Goal: Task Accomplishment & Management: Manage account settings

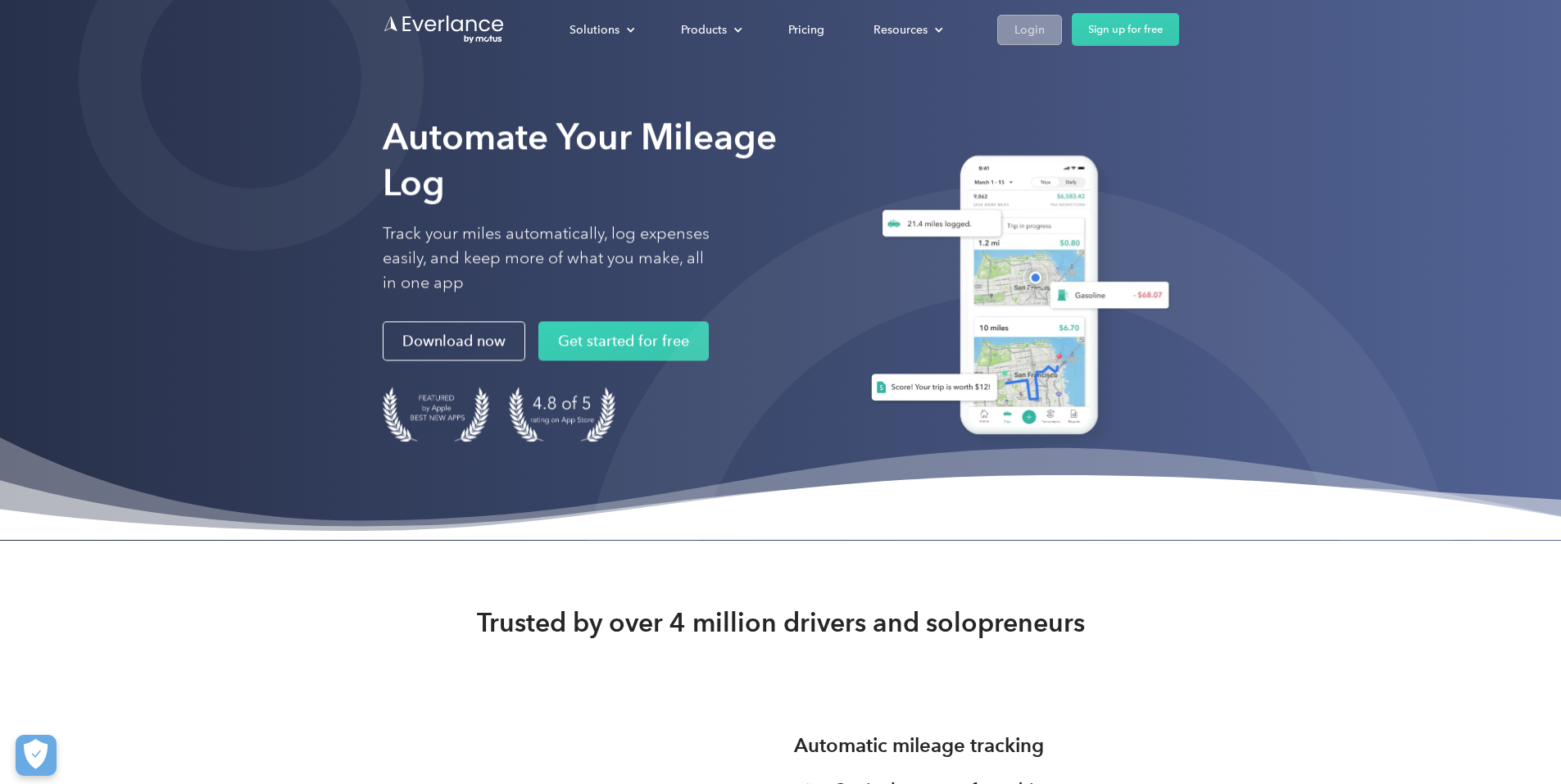
click at [1044, 36] on div "Login" at bounding box center [1029, 30] width 30 height 21
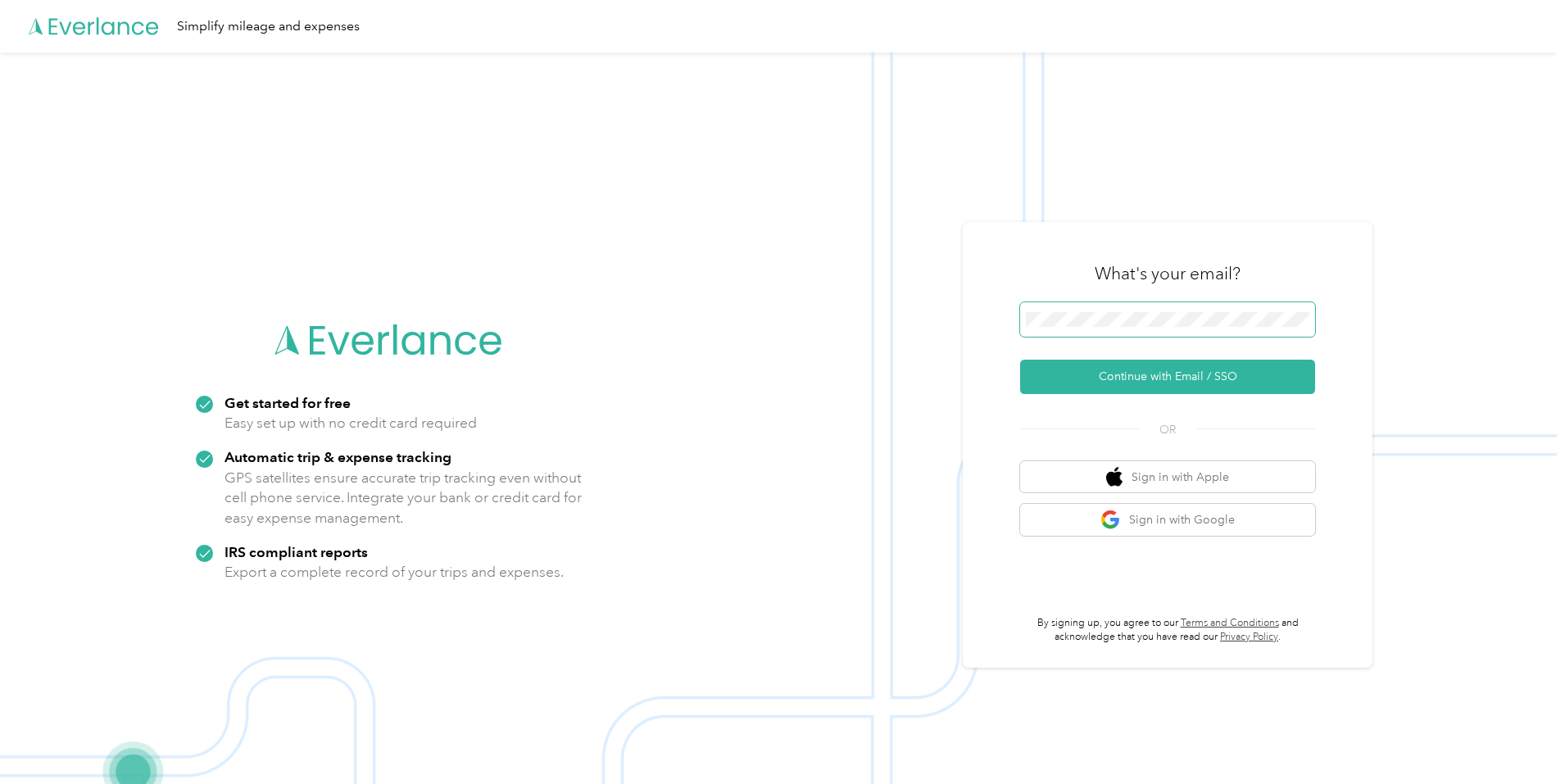
click at [1198, 305] on span at bounding box center [1168, 319] width 295 height 34
click at [1198, 367] on button "Continue with Email / SSO" at bounding box center [1168, 377] width 295 height 34
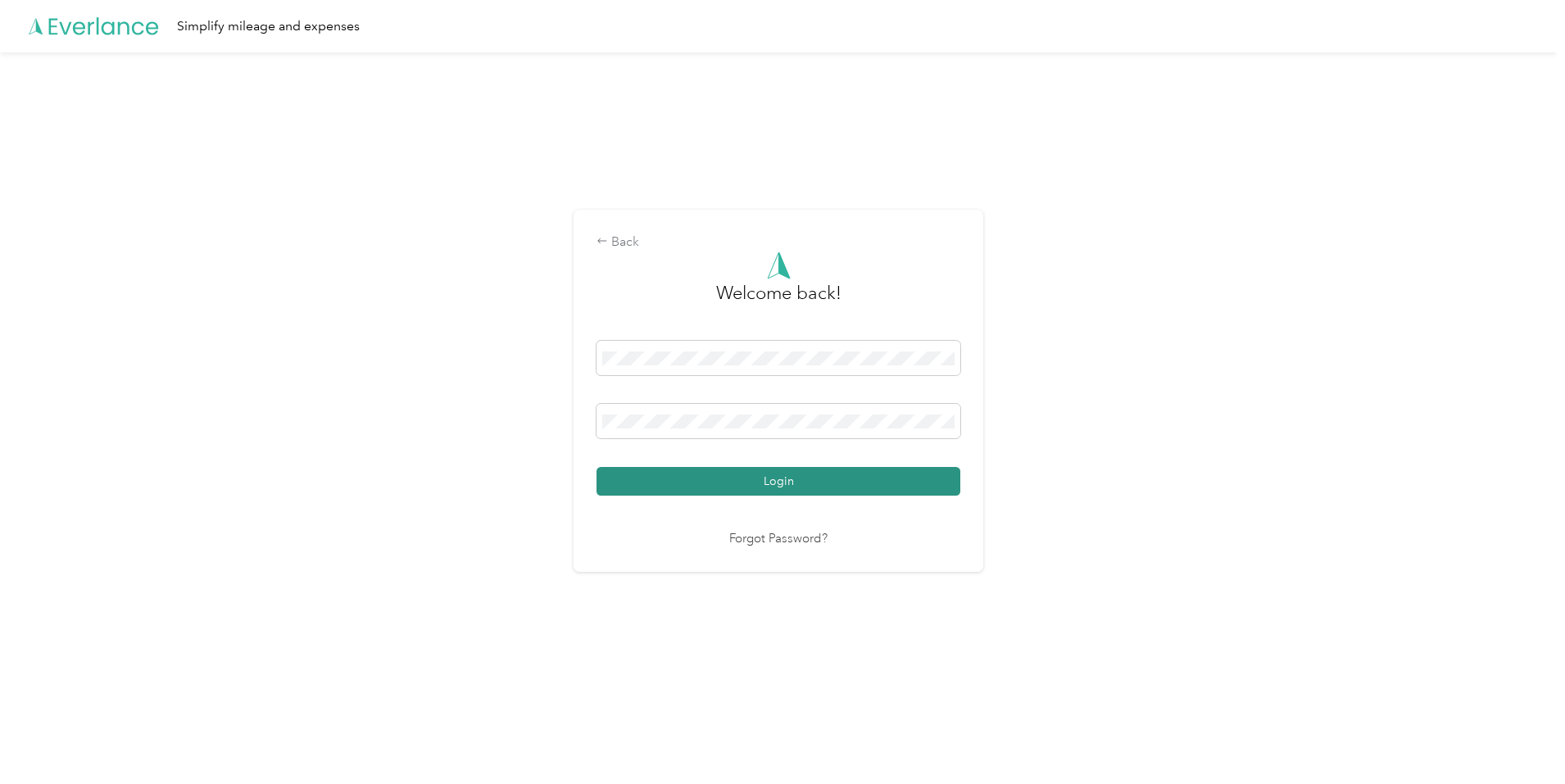
click at [818, 476] on button "Login" at bounding box center [778, 481] width 363 height 28
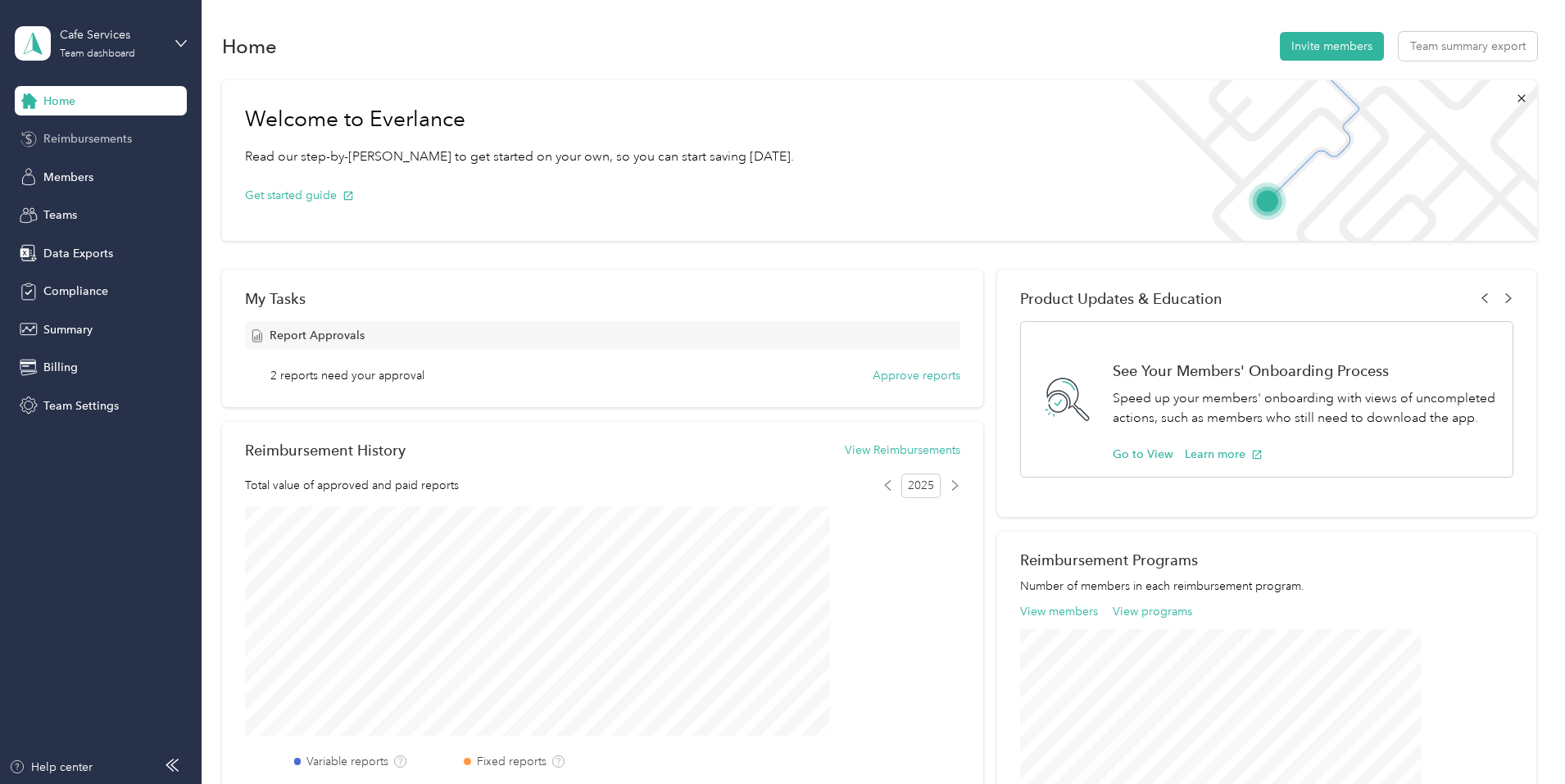
click at [100, 141] on span "Reimbursements" at bounding box center [88, 138] width 88 height 17
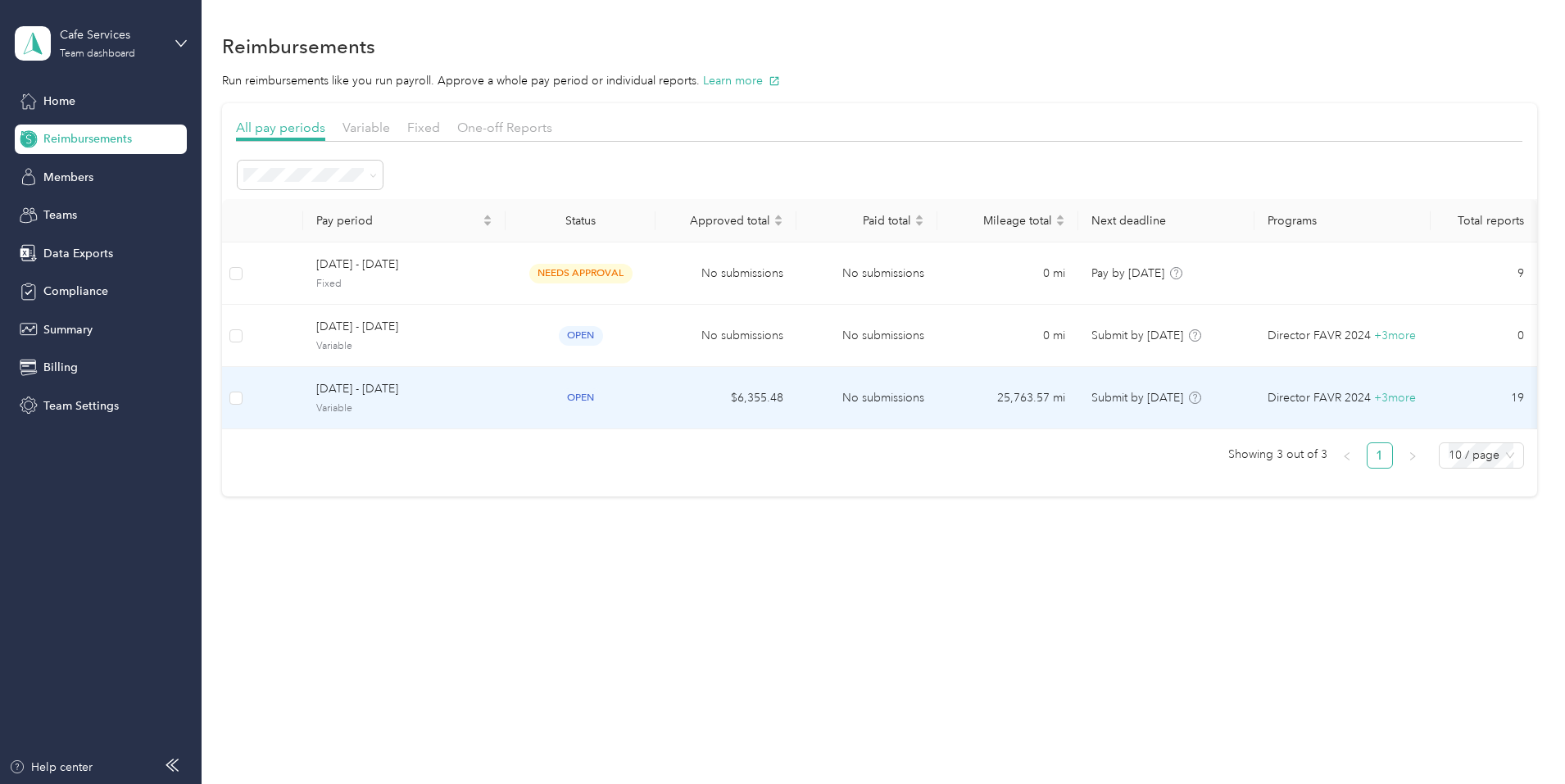
click at [457, 392] on span "August 1 - 31, 2025" at bounding box center [403, 389] width 176 height 18
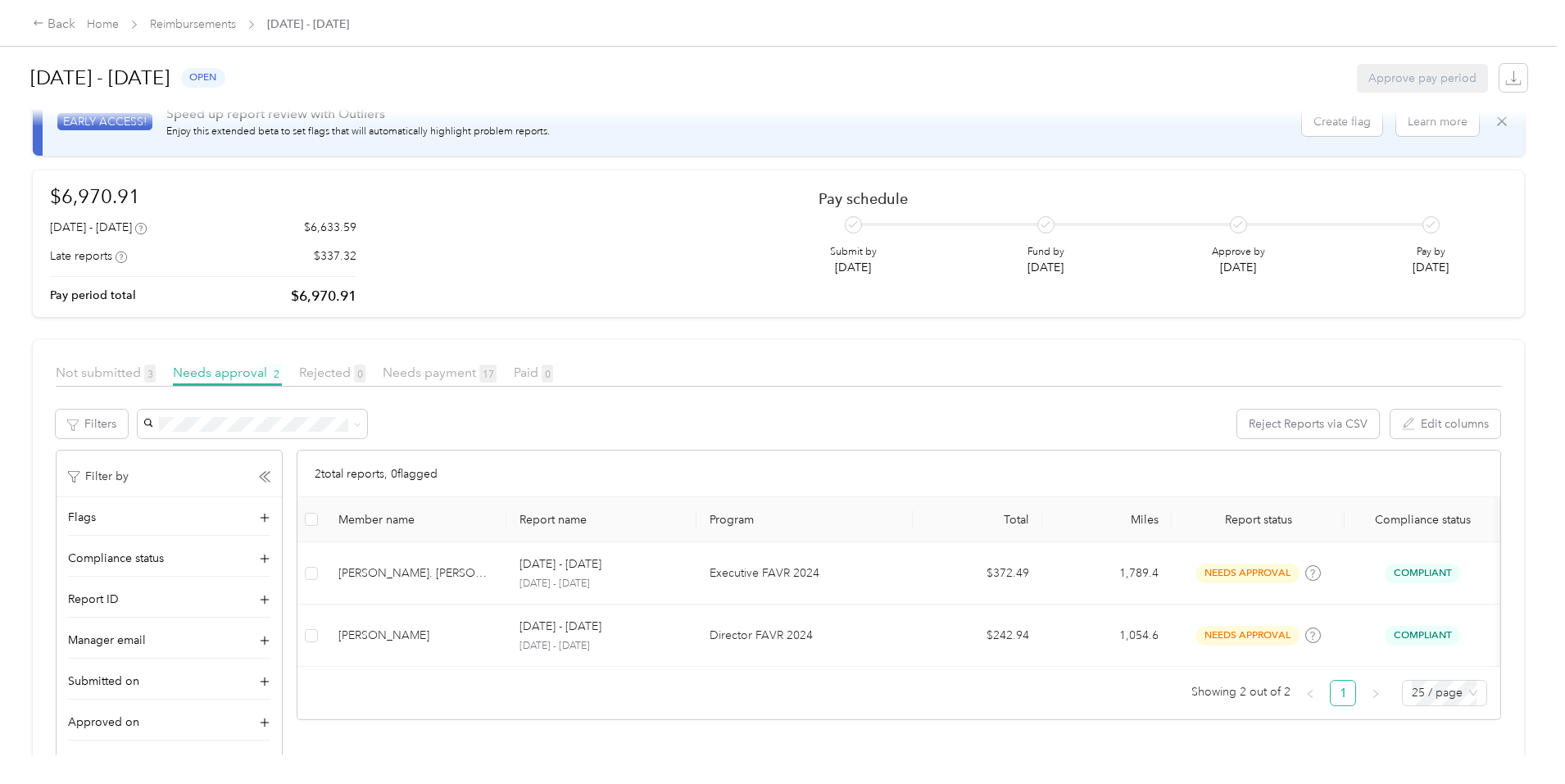
scroll to position [82, 0]
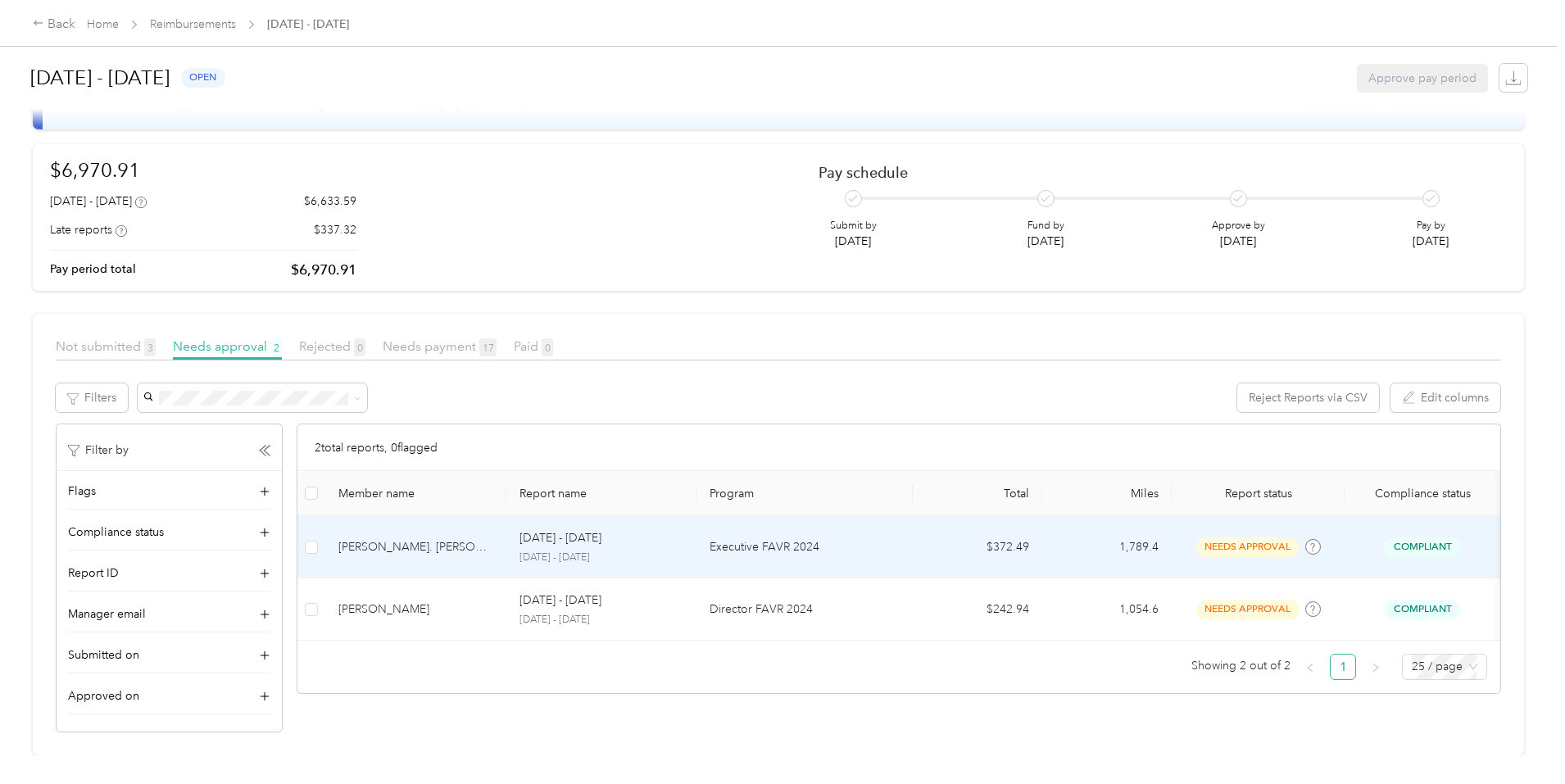
click at [683, 529] on div "Aug 1 - 31, 2025" at bounding box center [601, 538] width 164 height 18
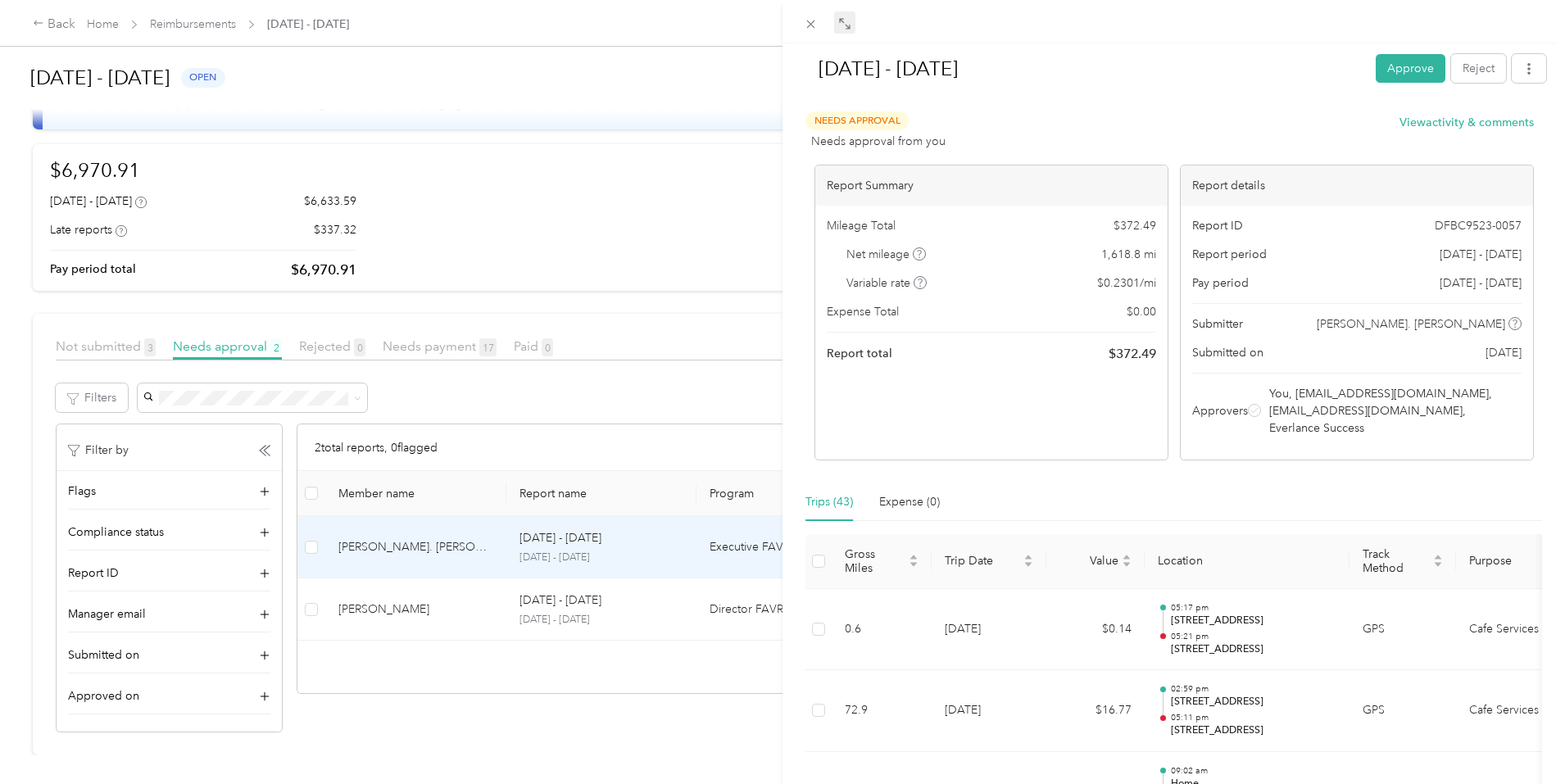
click at [844, 13] on span at bounding box center [845, 23] width 22 height 23
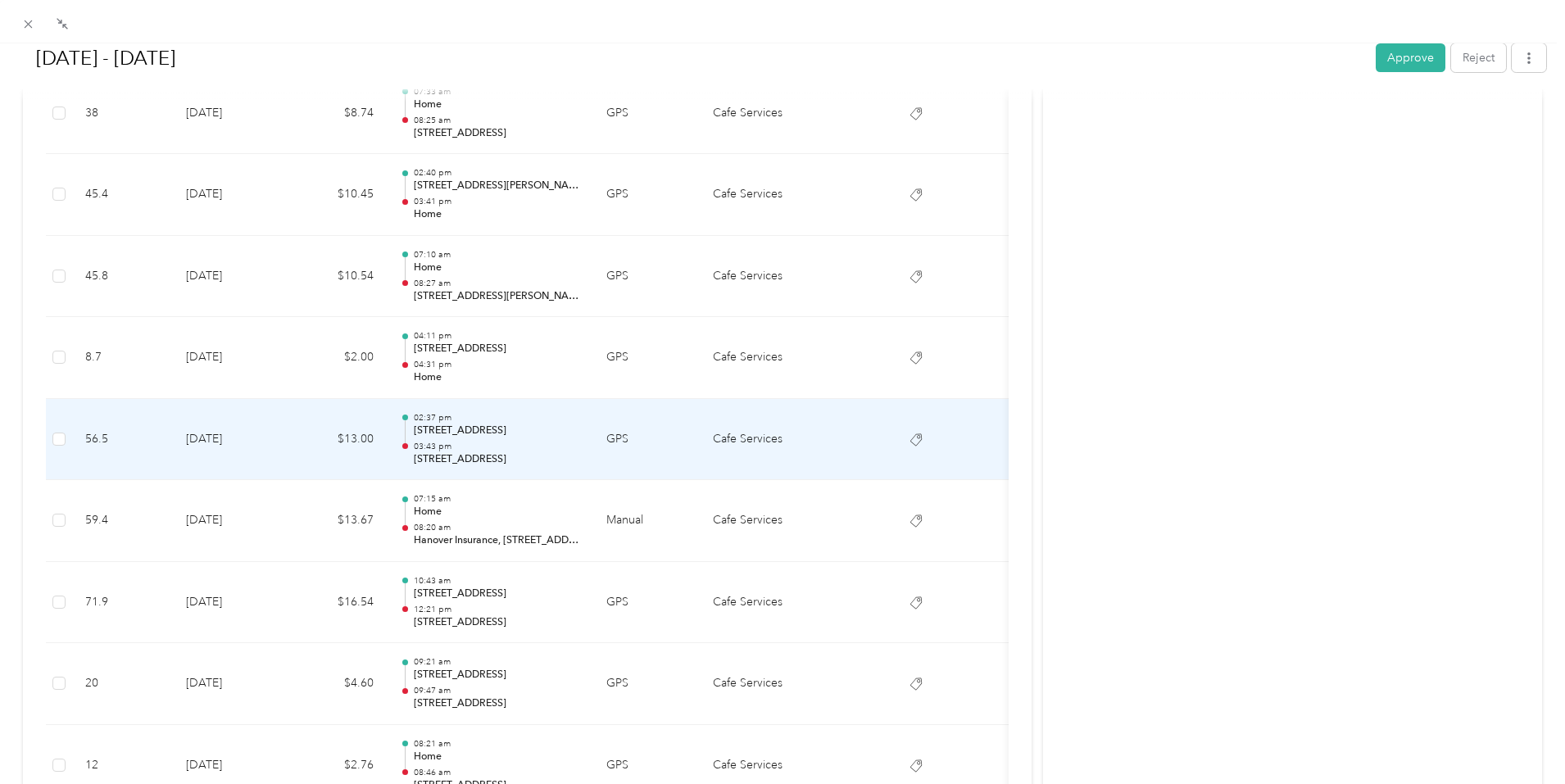
scroll to position [3358, 0]
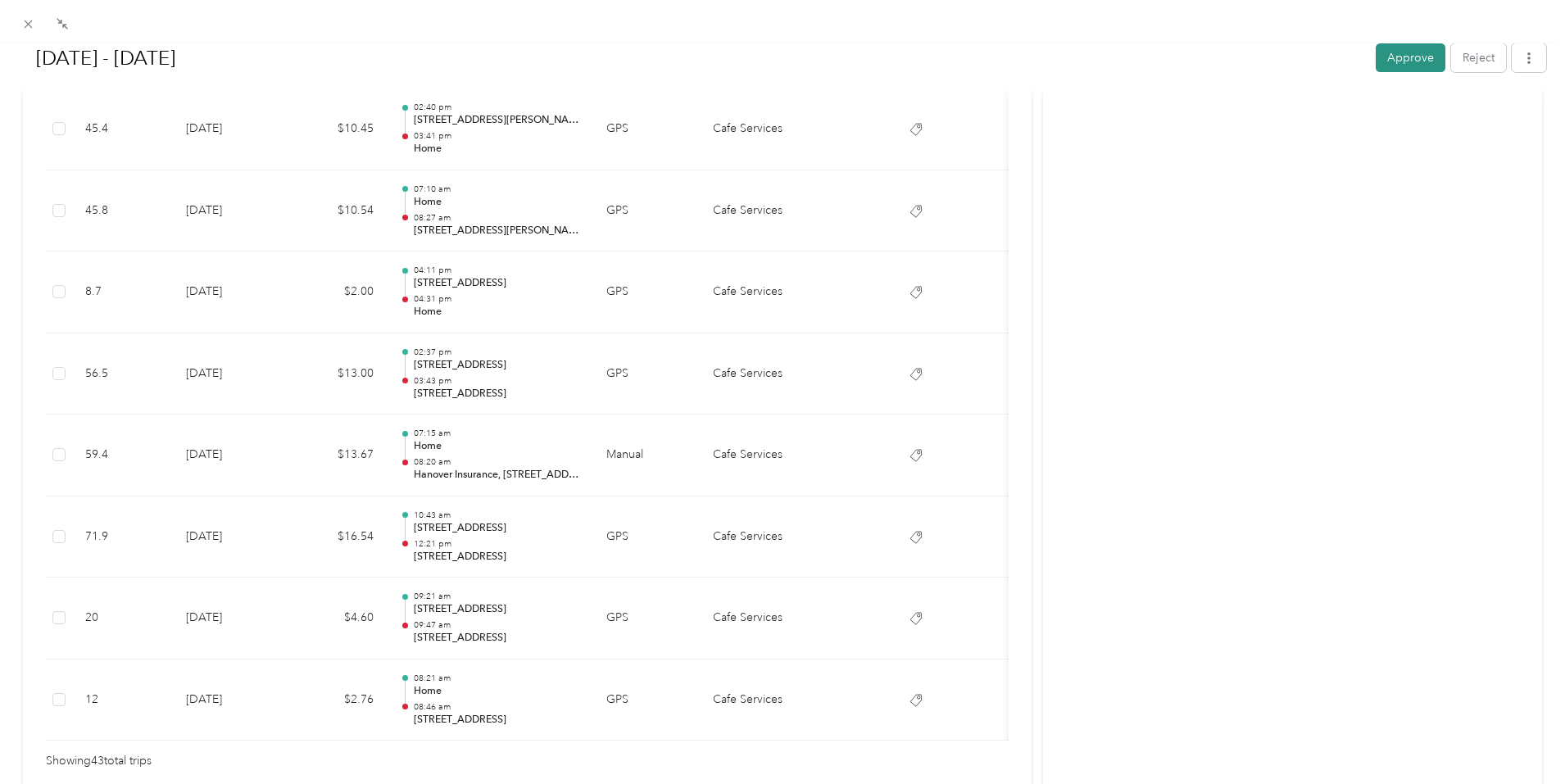
drag, startPoint x: 1395, startPoint y: 59, endPoint x: 1384, endPoint y: 62, distance: 11.4
click at [1395, 59] on button "Approve" at bounding box center [1411, 57] width 70 height 28
click at [26, 18] on icon at bounding box center [28, 24] width 14 height 14
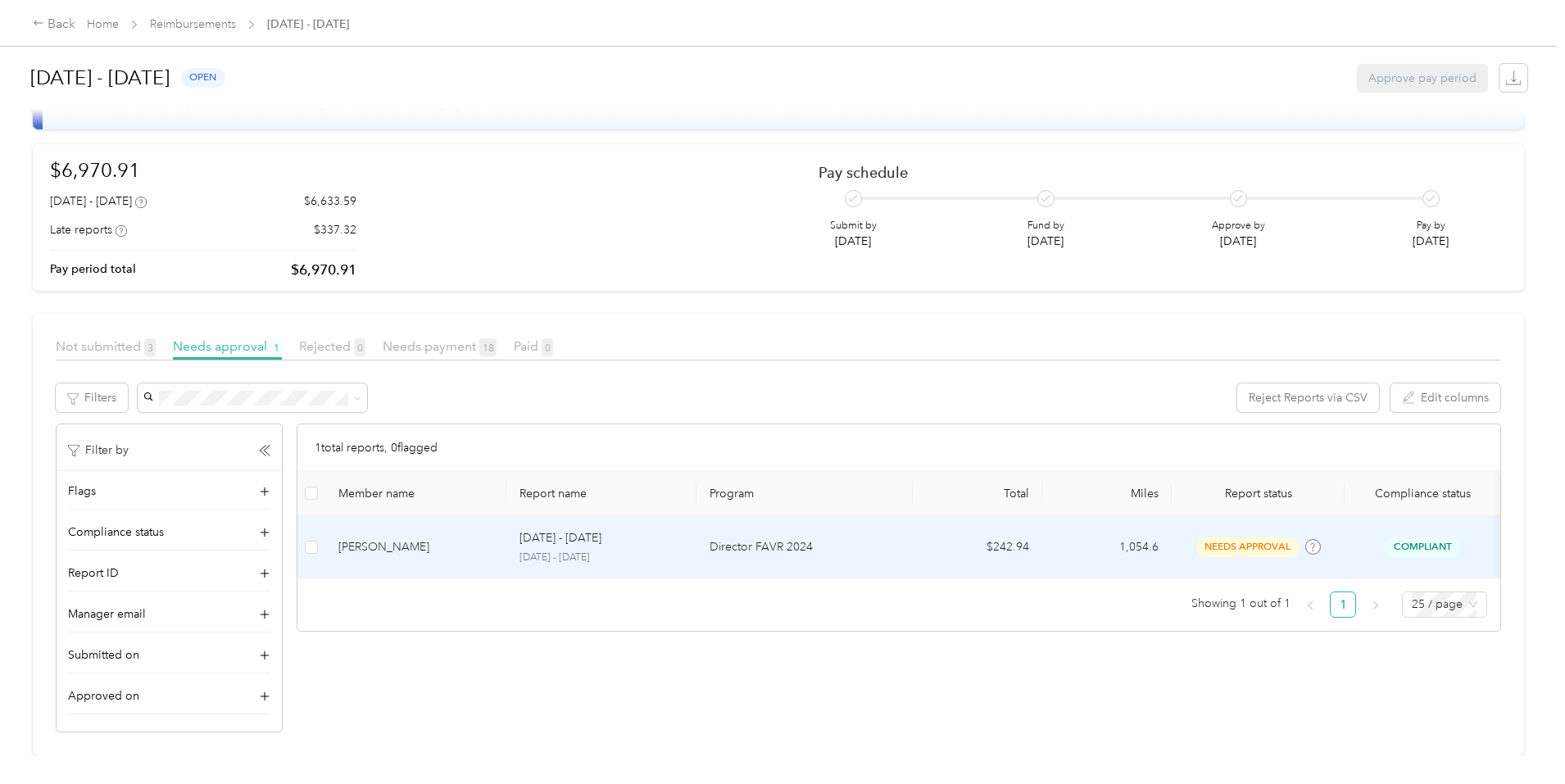
click at [595, 551] on p "August 1 - 31, 2025" at bounding box center [601, 558] width 164 height 15
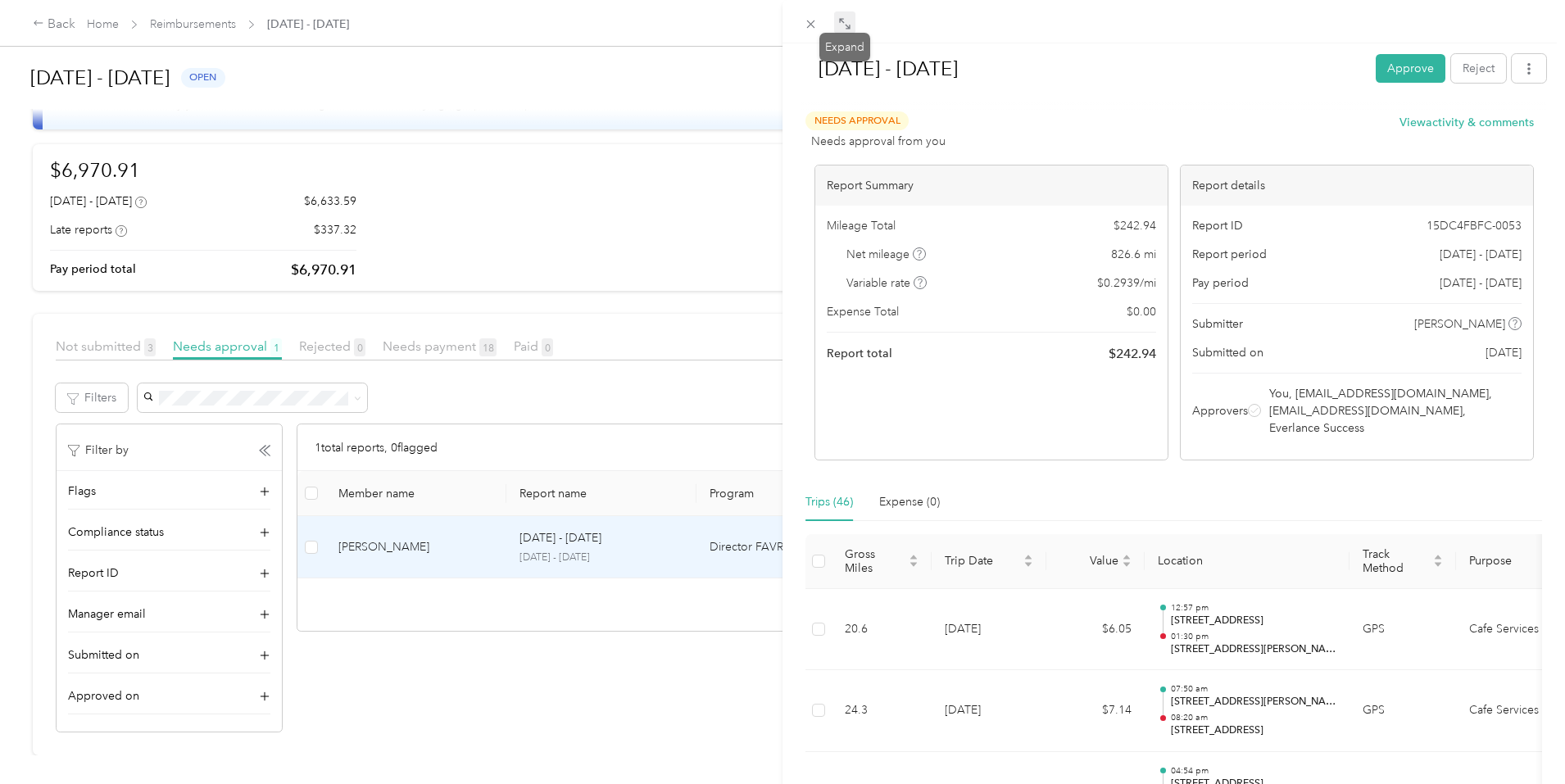
click at [844, 25] on icon at bounding box center [845, 24] width 13 height 13
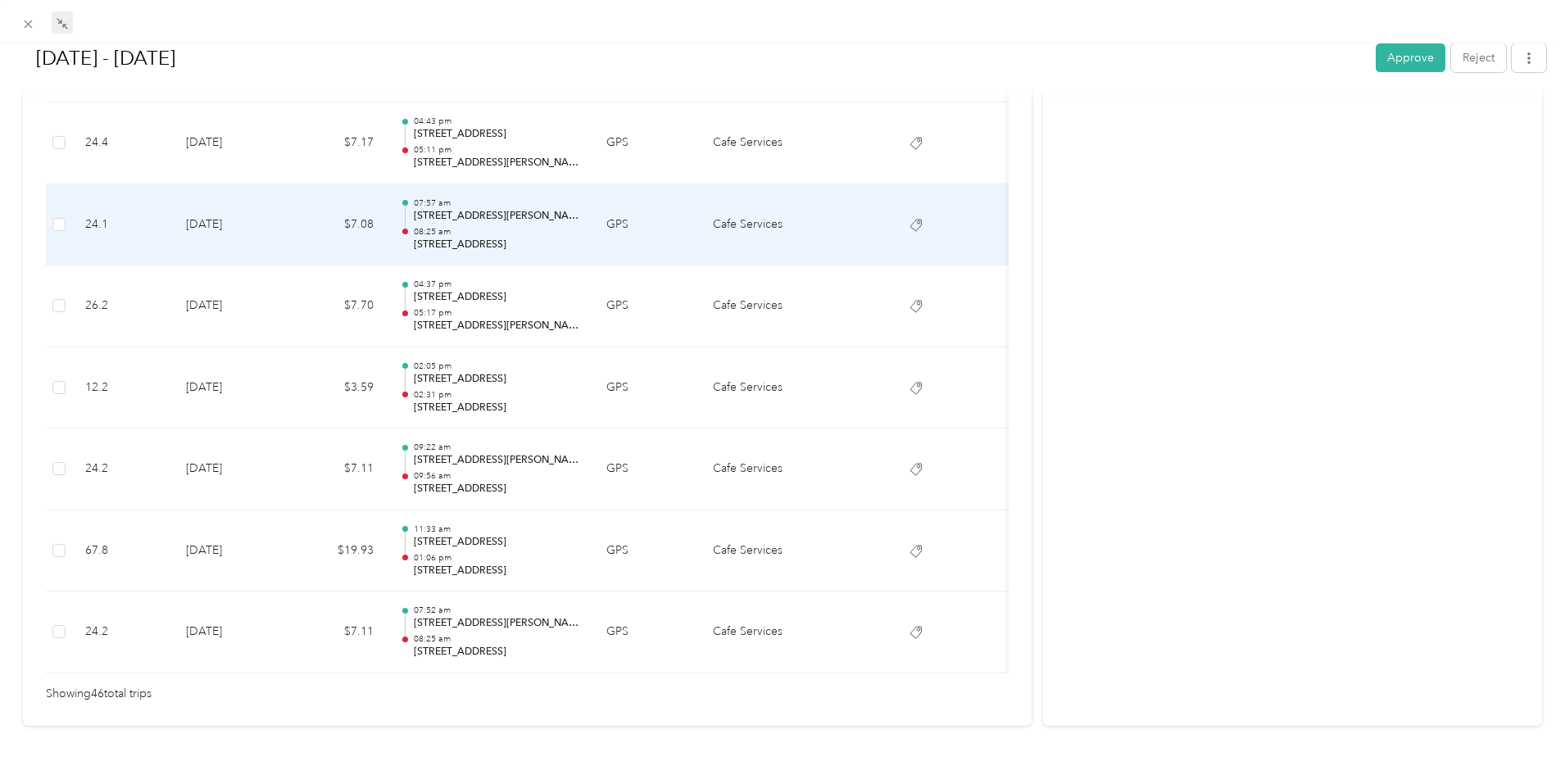
scroll to position [3686, 0]
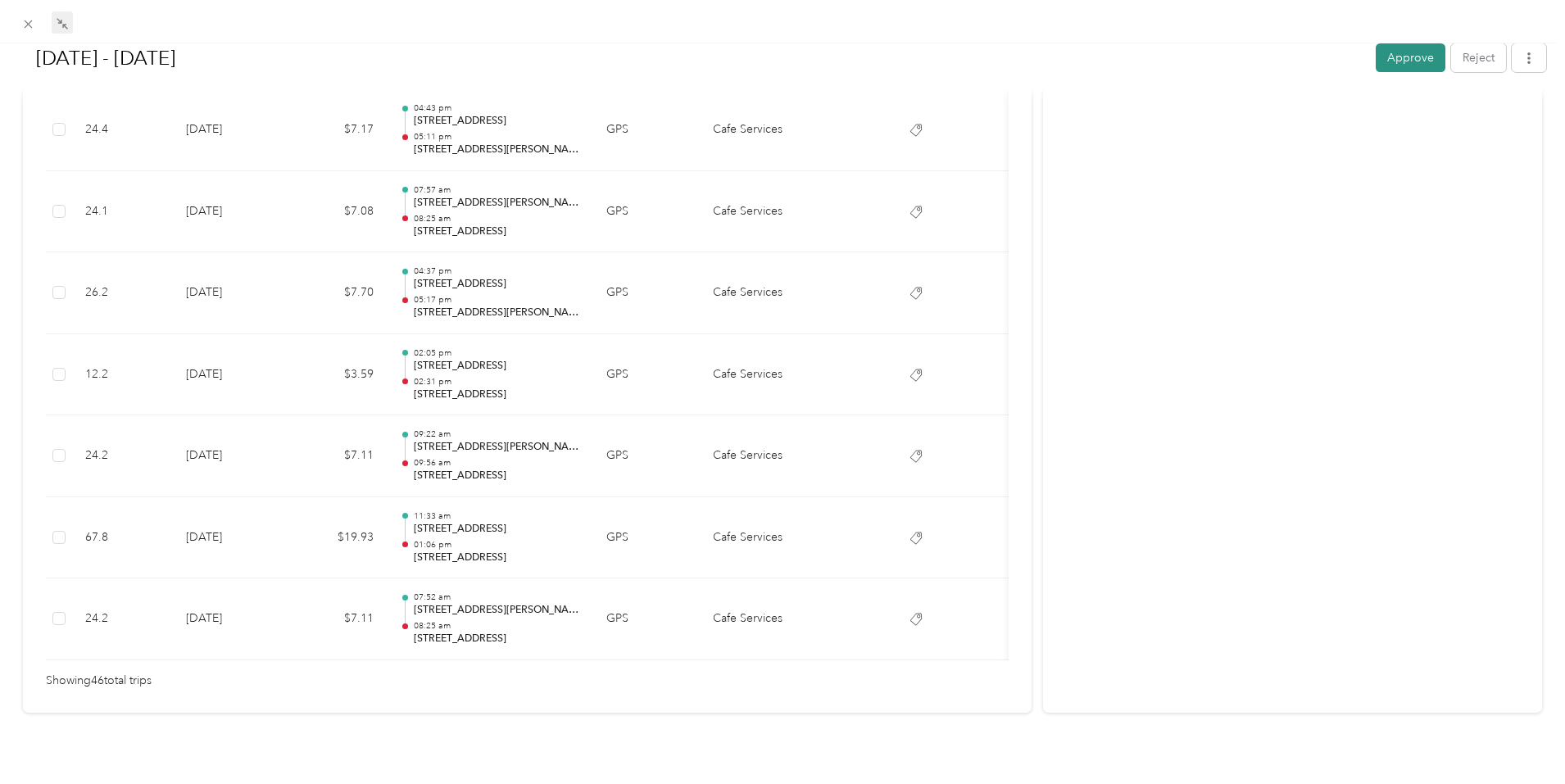
click at [1388, 61] on button "Approve" at bounding box center [1411, 57] width 70 height 28
click at [27, 21] on icon at bounding box center [28, 24] width 14 height 14
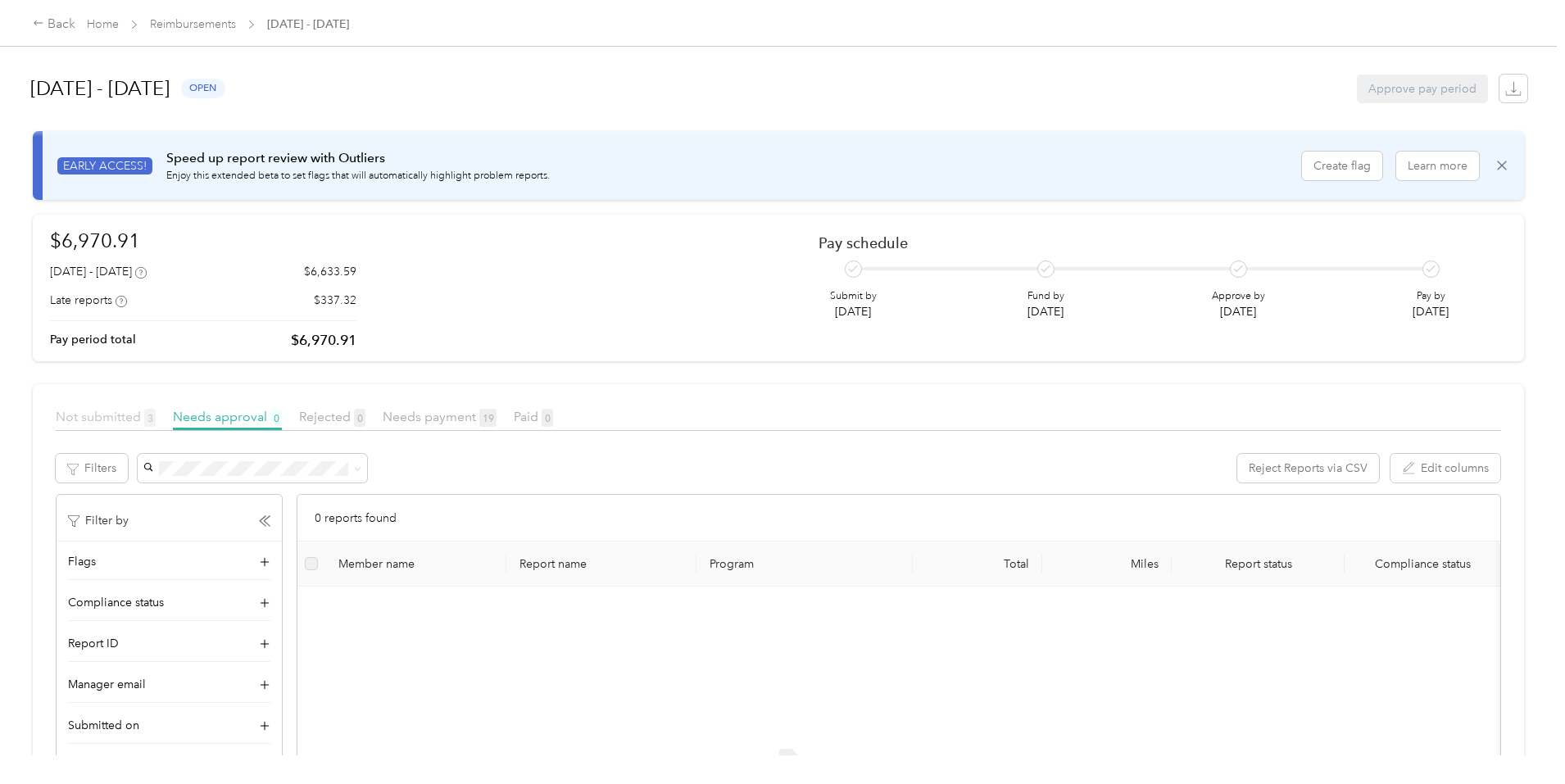
click at [156, 409] on span "Not submitted 3" at bounding box center [106, 417] width 100 height 16
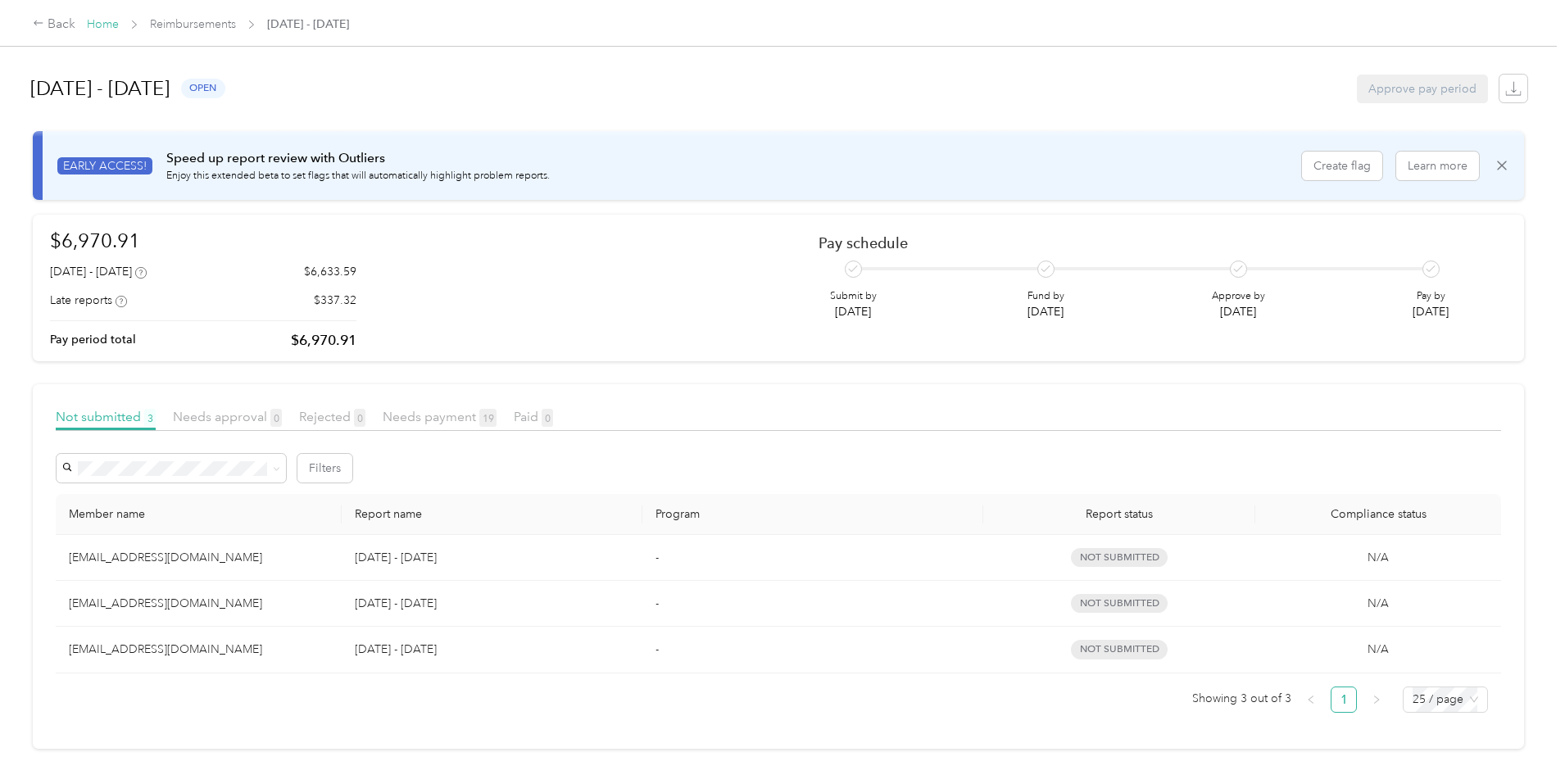
click at [119, 22] on link "Home" at bounding box center [102, 24] width 32 height 14
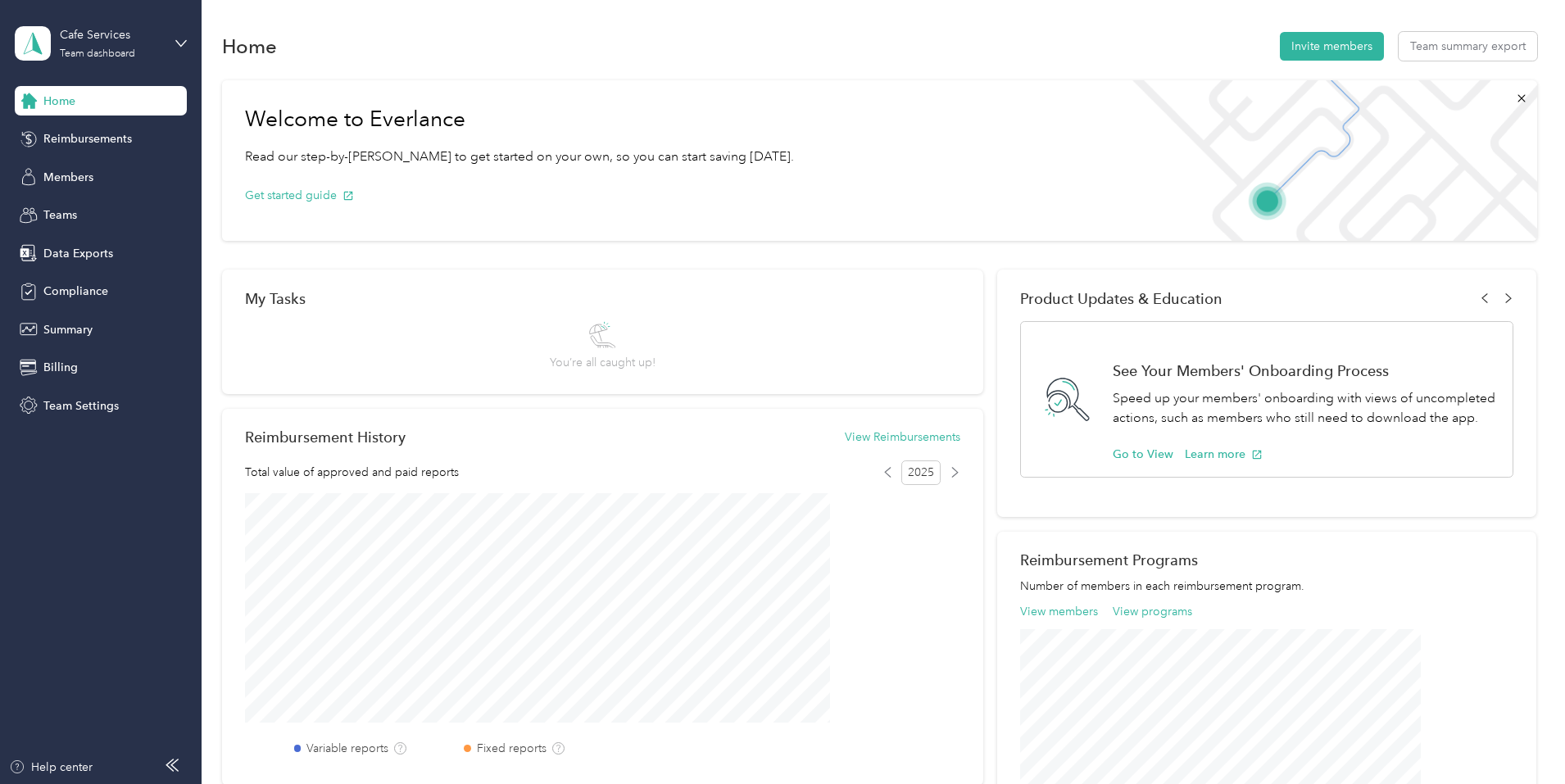
click at [173, 45] on div "Cafe Services Team dashboard" at bounding box center [101, 43] width 172 height 57
click at [76, 207] on div "Log out" at bounding box center [61, 209] width 63 height 17
